Goal: Task Accomplishment & Management: Use online tool/utility

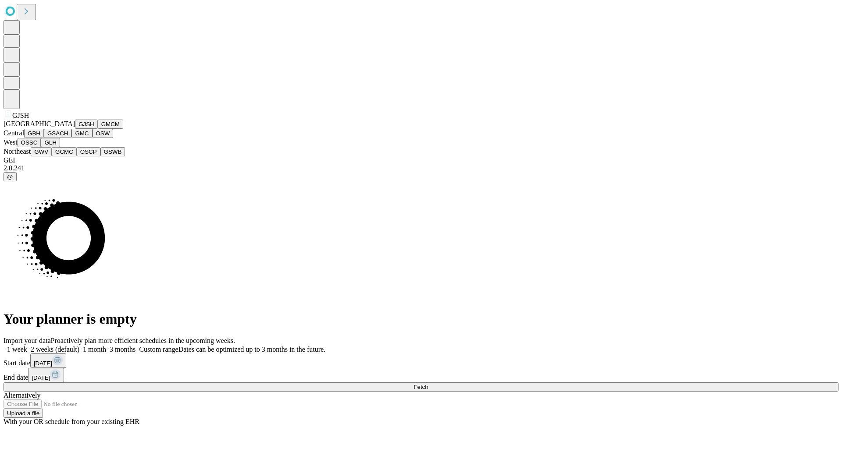
click at [75, 129] on button "GJSH" at bounding box center [86, 124] width 23 height 9
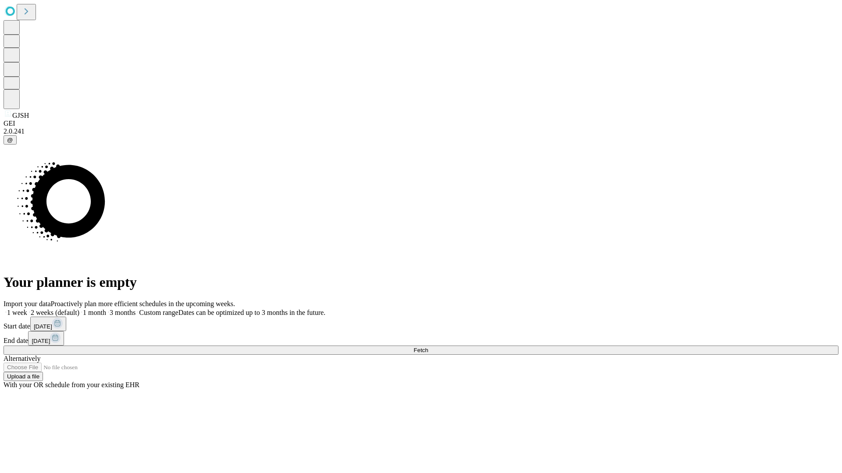
click at [106, 309] on label "1 month" at bounding box center [92, 312] width 27 height 7
click at [428, 347] on span "Fetch" at bounding box center [420, 350] width 14 height 7
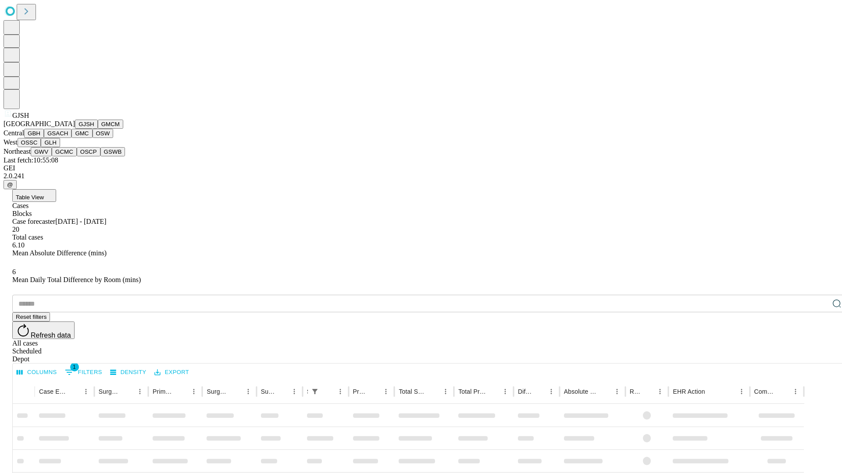
click at [98, 129] on button "GMCM" at bounding box center [110, 124] width 25 height 9
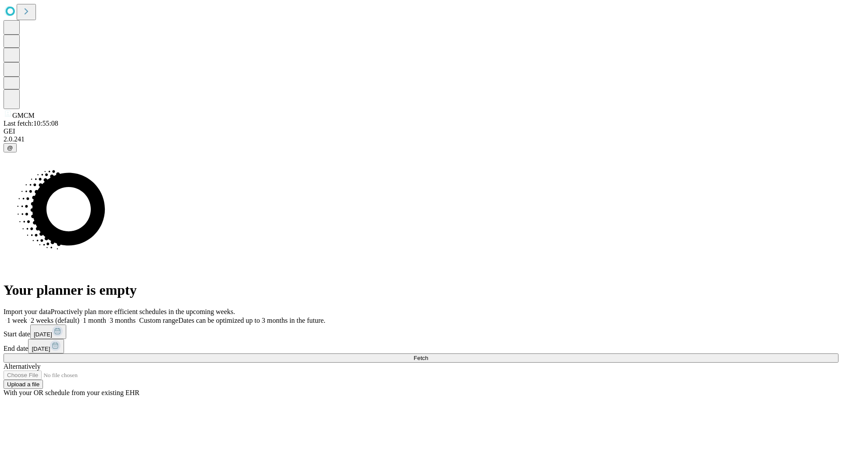
click at [106, 317] on label "1 month" at bounding box center [92, 320] width 27 height 7
click at [428, 355] on span "Fetch" at bounding box center [420, 358] width 14 height 7
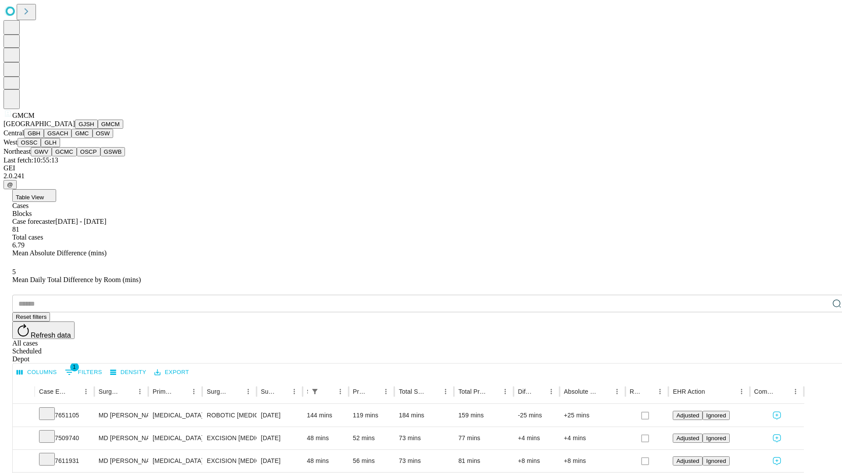
click at [44, 138] on button "GBH" at bounding box center [34, 133] width 20 height 9
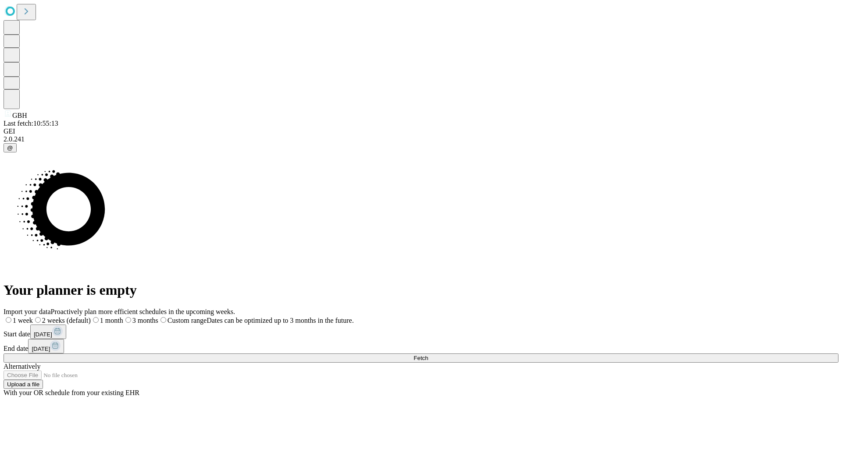
click at [123, 317] on label "1 month" at bounding box center [107, 320] width 32 height 7
click at [428, 355] on span "Fetch" at bounding box center [420, 358] width 14 height 7
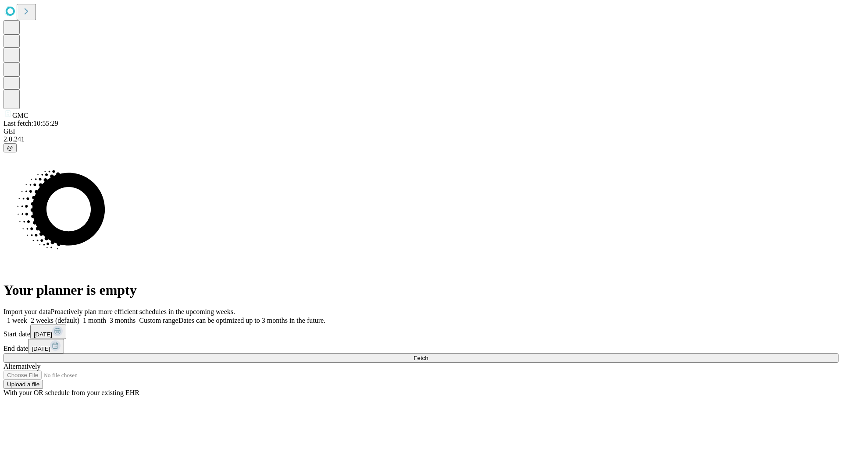
click at [106, 317] on label "1 month" at bounding box center [92, 320] width 27 height 7
click at [428, 355] on span "Fetch" at bounding box center [420, 358] width 14 height 7
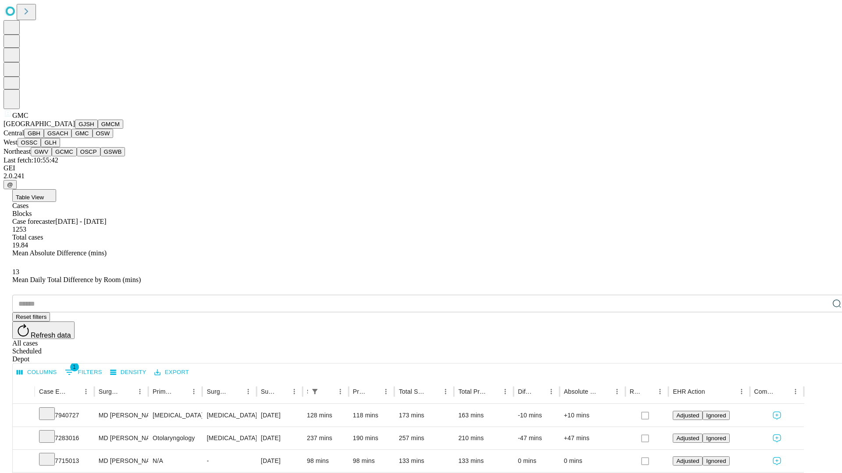
click at [92, 138] on button "OSW" at bounding box center [102, 133] width 21 height 9
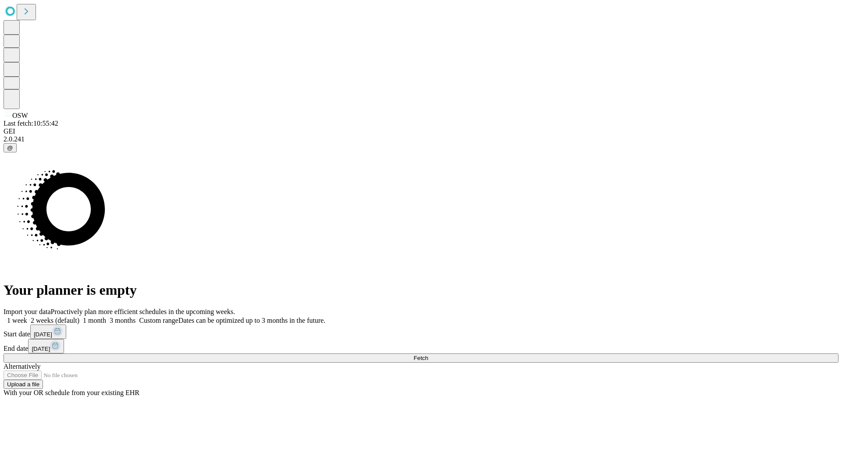
click at [106, 317] on label "1 month" at bounding box center [92, 320] width 27 height 7
click at [428, 355] on span "Fetch" at bounding box center [420, 358] width 14 height 7
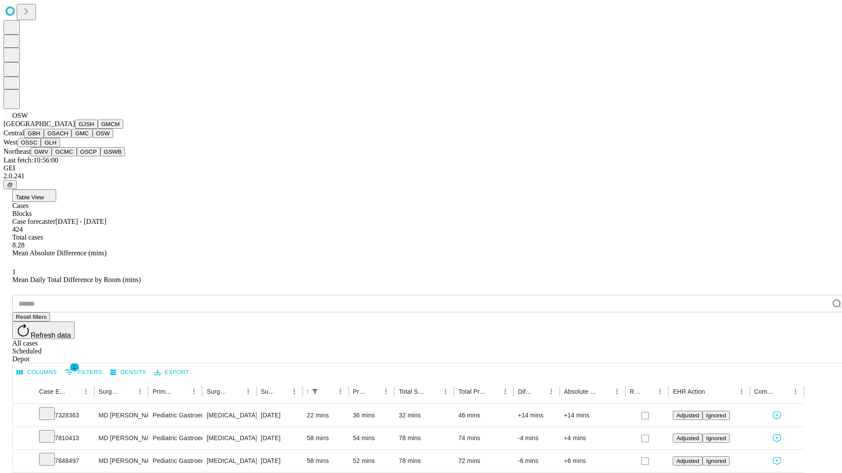
click at [41, 147] on button "OSSC" at bounding box center [30, 142] width 24 height 9
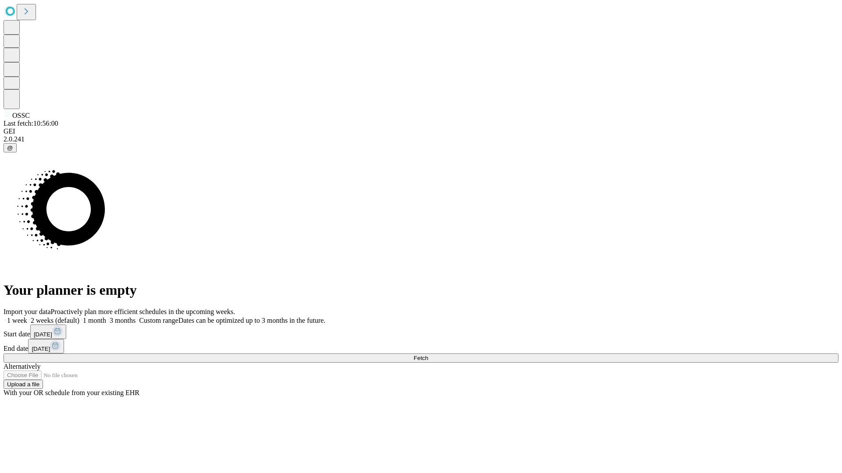
click at [428, 355] on span "Fetch" at bounding box center [420, 358] width 14 height 7
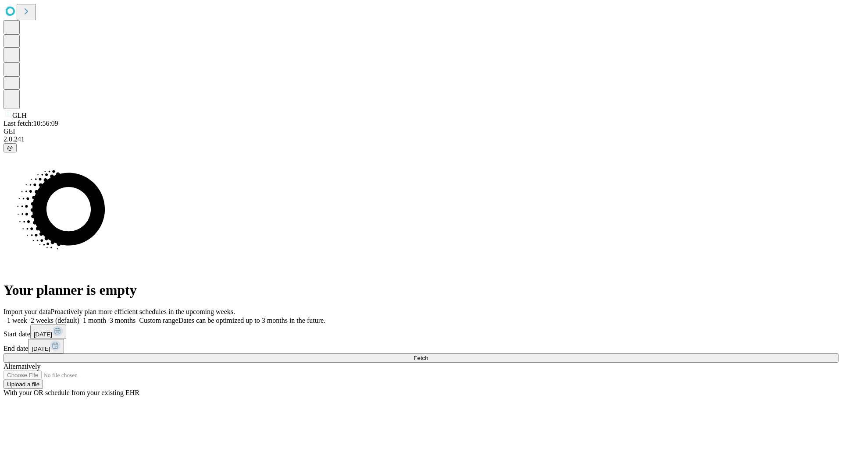
click at [428, 355] on span "Fetch" at bounding box center [420, 358] width 14 height 7
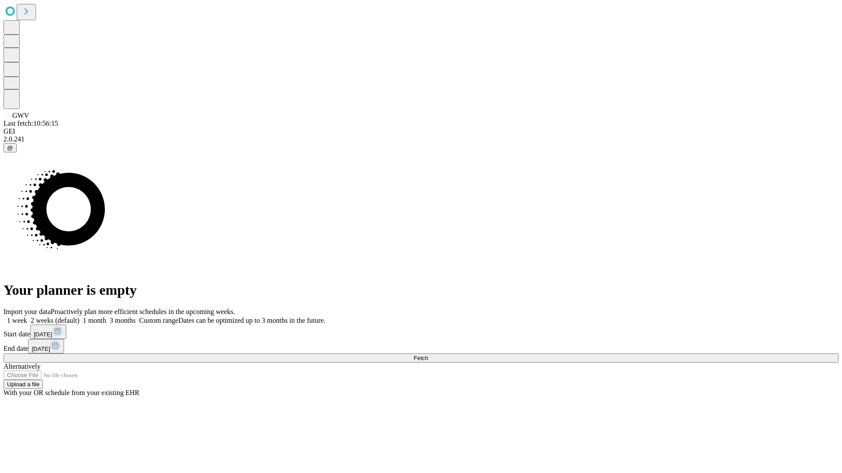
click at [428, 355] on span "Fetch" at bounding box center [420, 358] width 14 height 7
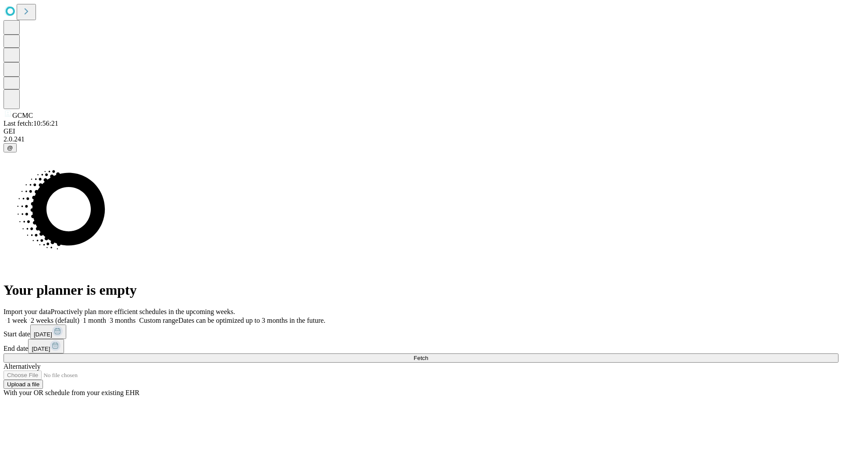
click at [106, 317] on label "1 month" at bounding box center [92, 320] width 27 height 7
click at [428, 355] on span "Fetch" at bounding box center [420, 358] width 14 height 7
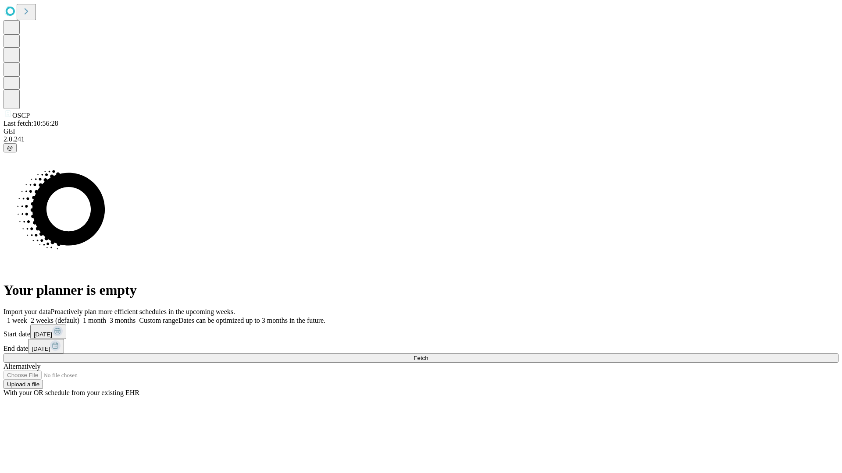
click at [428, 355] on span "Fetch" at bounding box center [420, 358] width 14 height 7
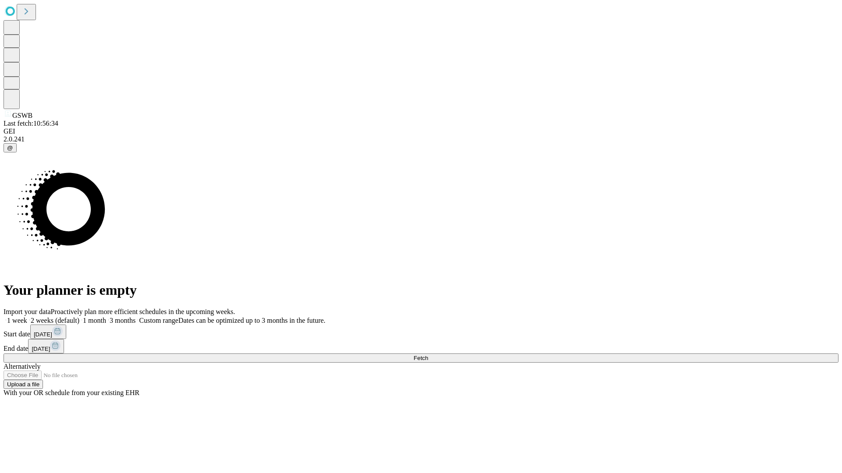
click at [428, 355] on span "Fetch" at bounding box center [420, 358] width 14 height 7
